Goal: Task Accomplishment & Management: Manage account settings

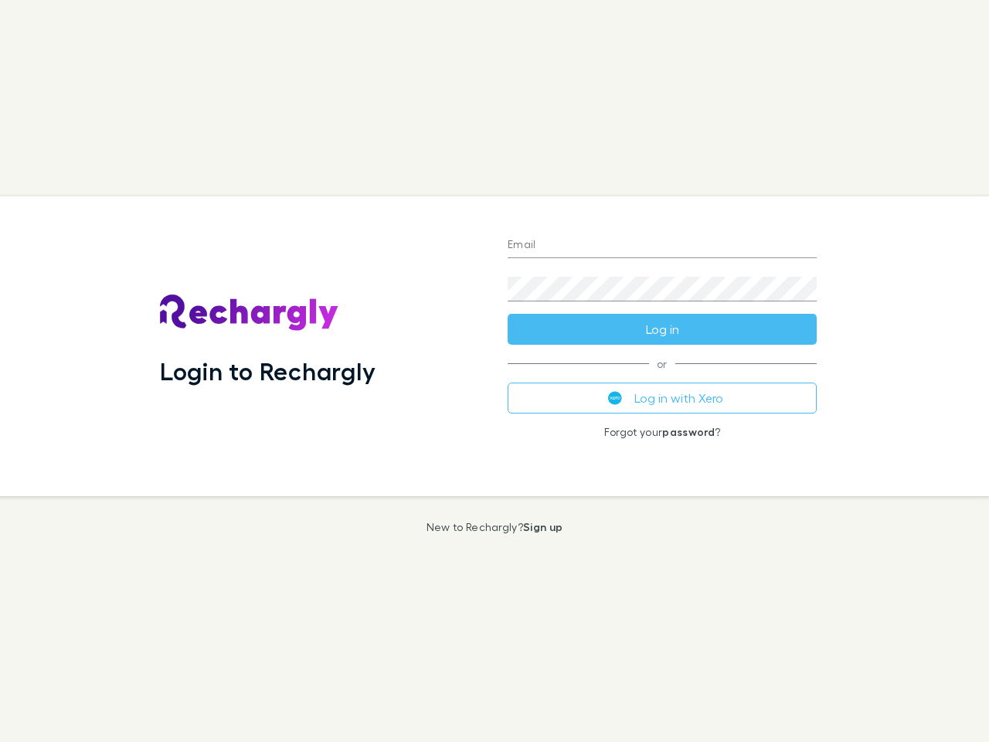
click at [495, 371] on div "Login to Rechargly" at bounding box center [322, 346] width 348 height 300
click at [662, 246] on input "Email" at bounding box center [662, 245] width 309 height 25
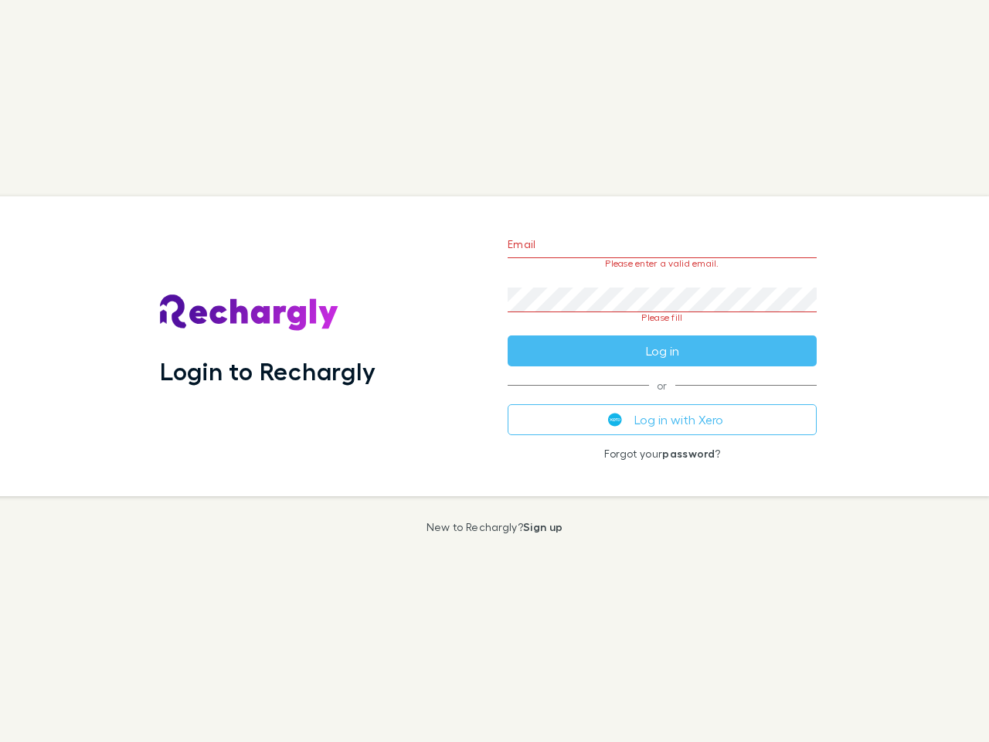
click at [662, 329] on form "Email Please enter a valid email. Password Please fill Log in" at bounding box center [662, 293] width 309 height 145
click at [662, 398] on div "Email Please enter a valid email. Password Please fill Log in or Log in with Xe…" at bounding box center [662, 346] width 334 height 300
